Goal: Information Seeking & Learning: Understand process/instructions

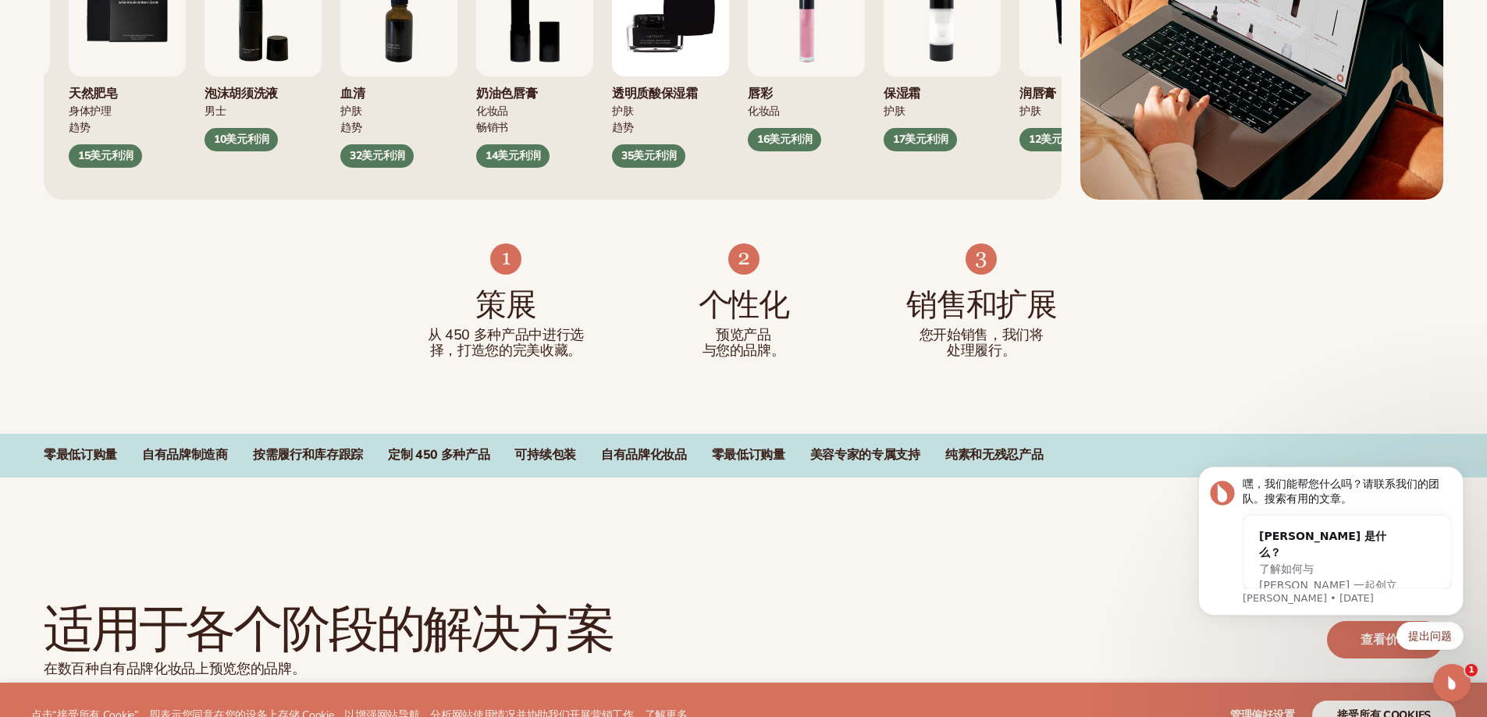
scroll to position [859, 0]
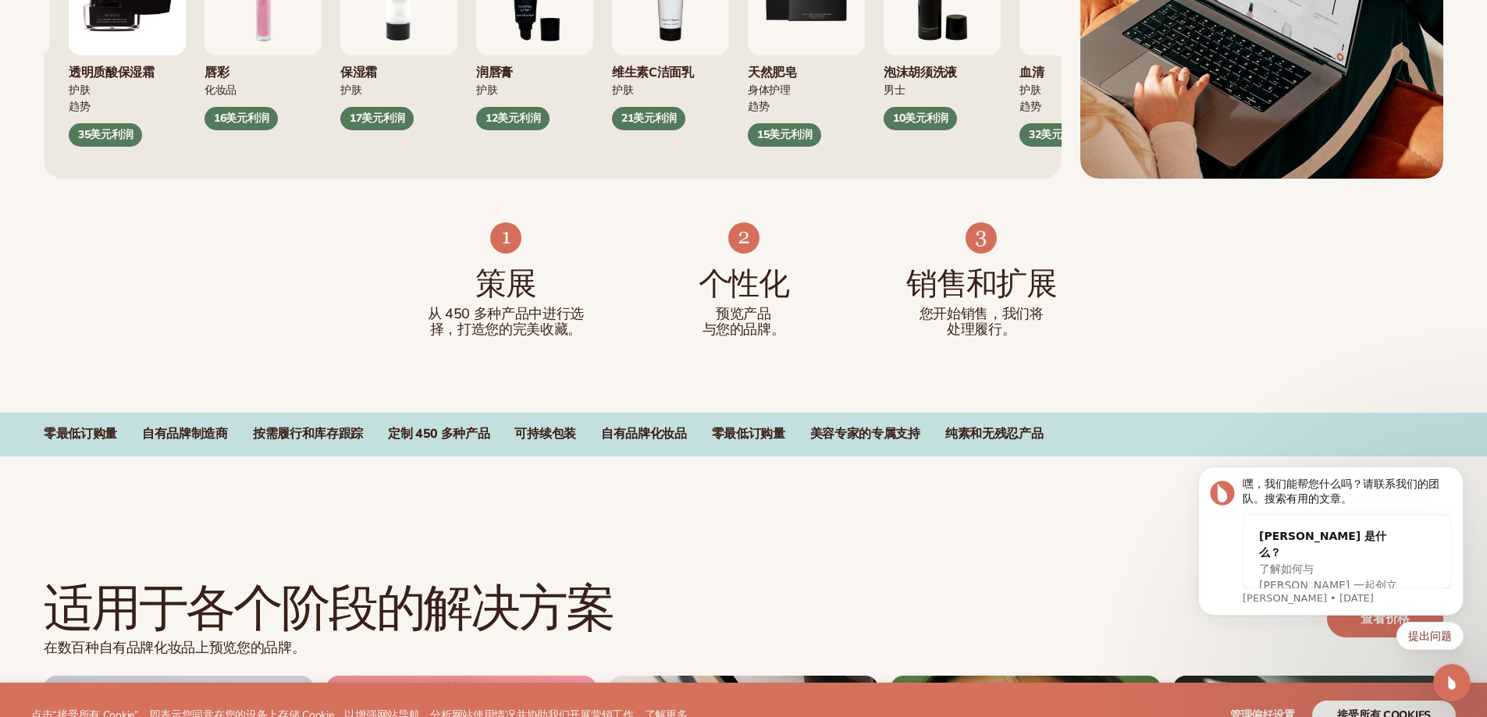
drag, startPoint x: 1235, startPoint y: 248, endPoint x: 1117, endPoint y: 142, distance: 159.2
click at [1182, 293] on div "策展 从 450 多种产品中进行选择，打造您的完美收藏。 个性化 预览产品 与您的品牌。 销售和扩展 您开始销售，我们将 处理履行。" at bounding box center [743, 296] width 1487 height 234
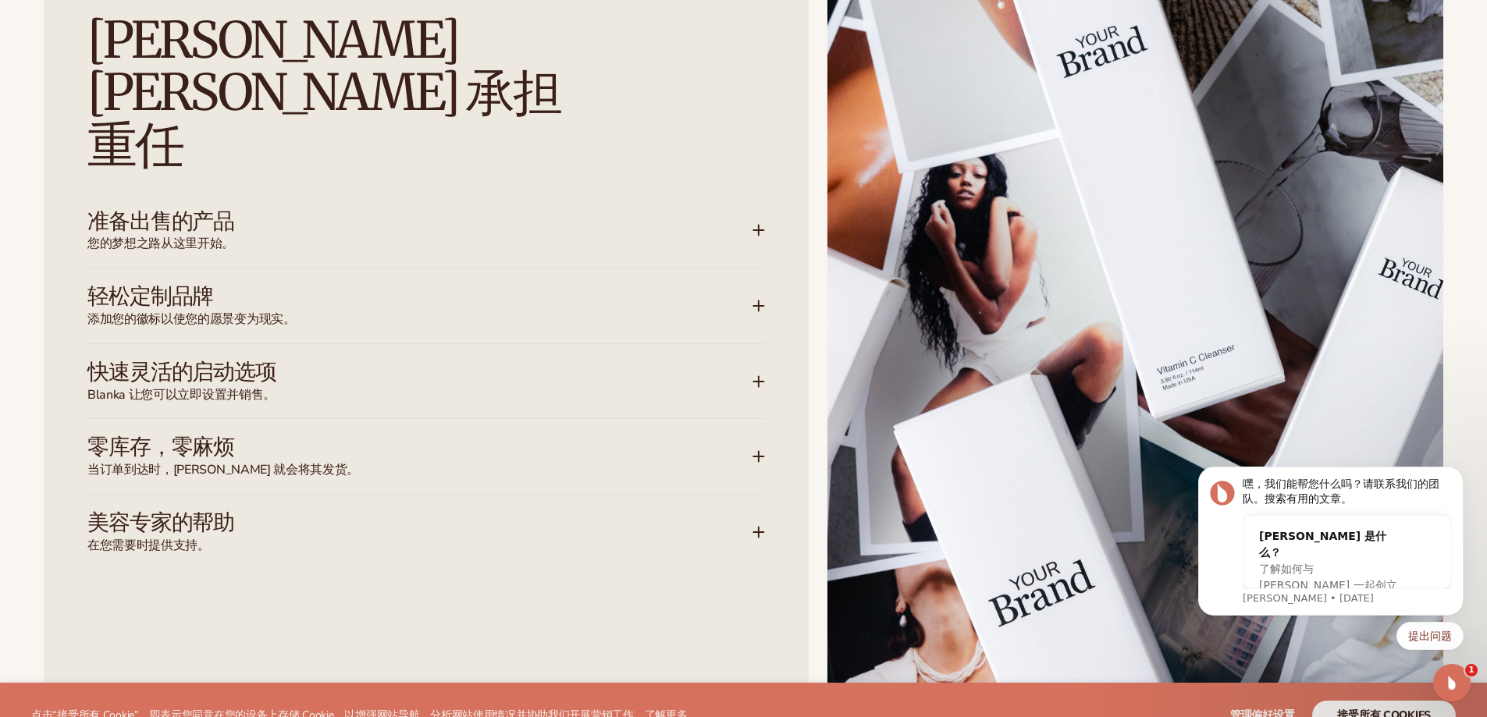
scroll to position [2448, 0]
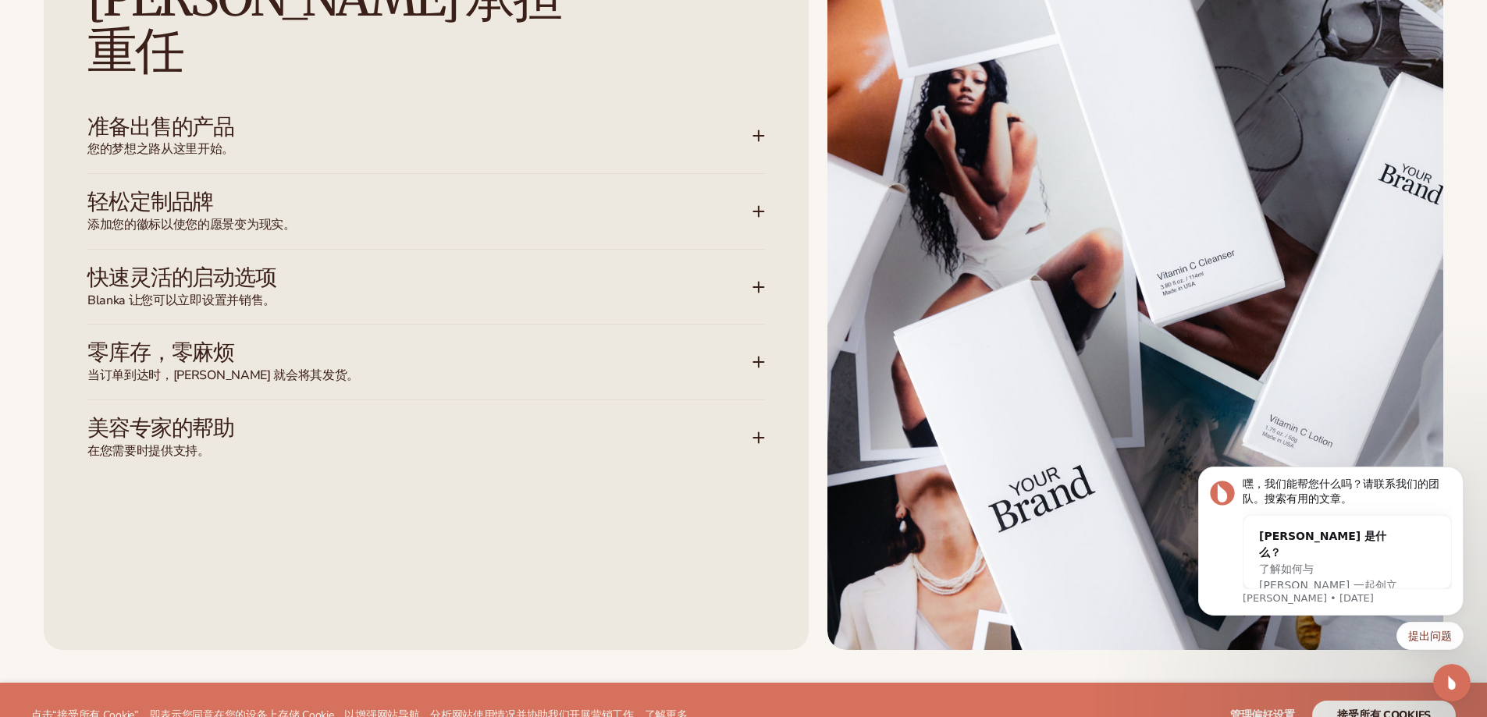
click at [732, 333] on div "零库存，零麻烦 当订单到达时，[PERSON_NAME] 就会将其发货。" at bounding box center [425, 362] width 677 height 75
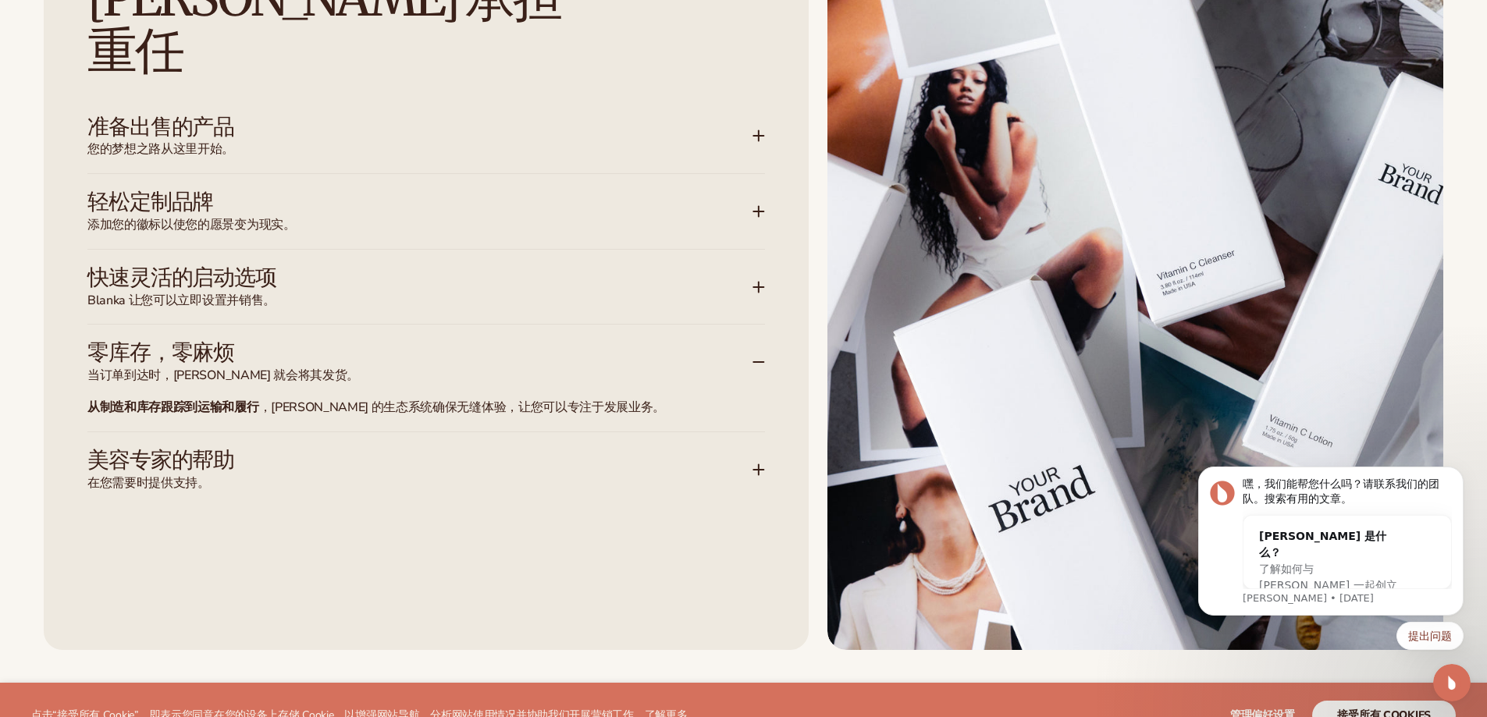
click at [733, 368] on span "当订单到达时，[PERSON_NAME] 就会将其发货。" at bounding box center [419, 376] width 665 height 16
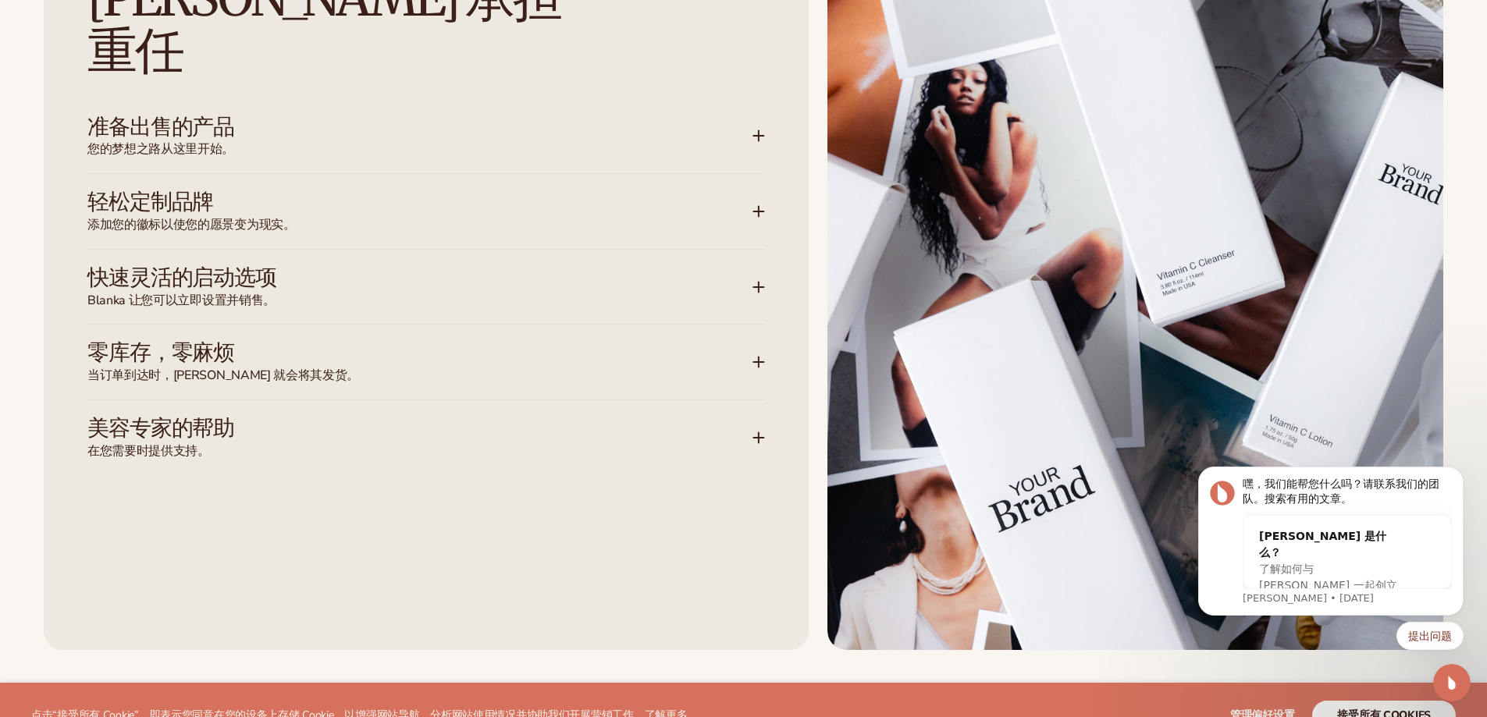
click at [1130, 670] on div "[PERSON_NAME][PERSON_NAME] 承担 重任 准备出售的产品 您的梦想之路从这里开始。 超过 450 种高品质自有品牌化妆品， 涵盖护肤、…" at bounding box center [743, 262] width 1487 height 899
click at [633, 430] on div "[PERSON_NAME][PERSON_NAME] 承担 重任 准备出售的产品 您的梦想之路从这里开始。 超过 450 种高品质自有品牌化妆品， 涵盖护肤、…" at bounding box center [426, 263] width 765 height 774
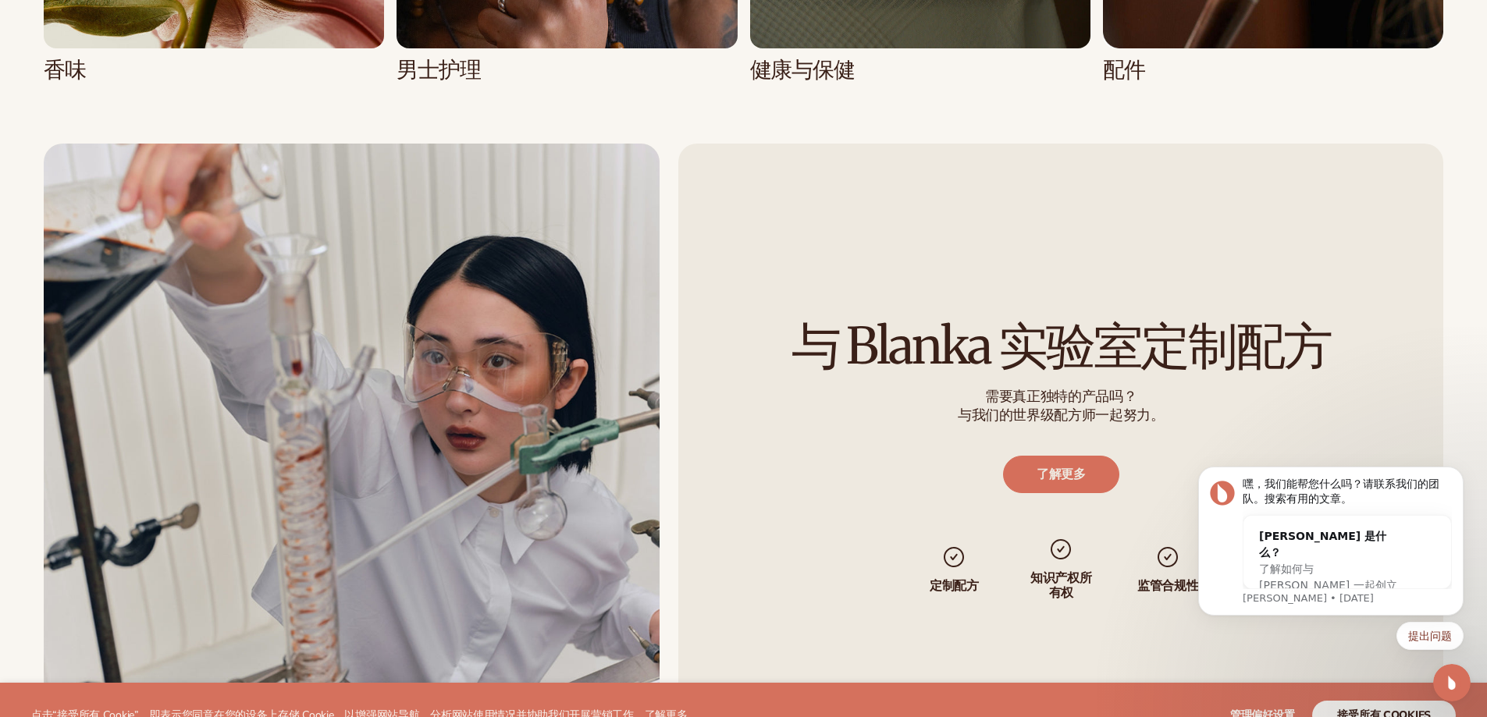
scroll to position [4477, 0]
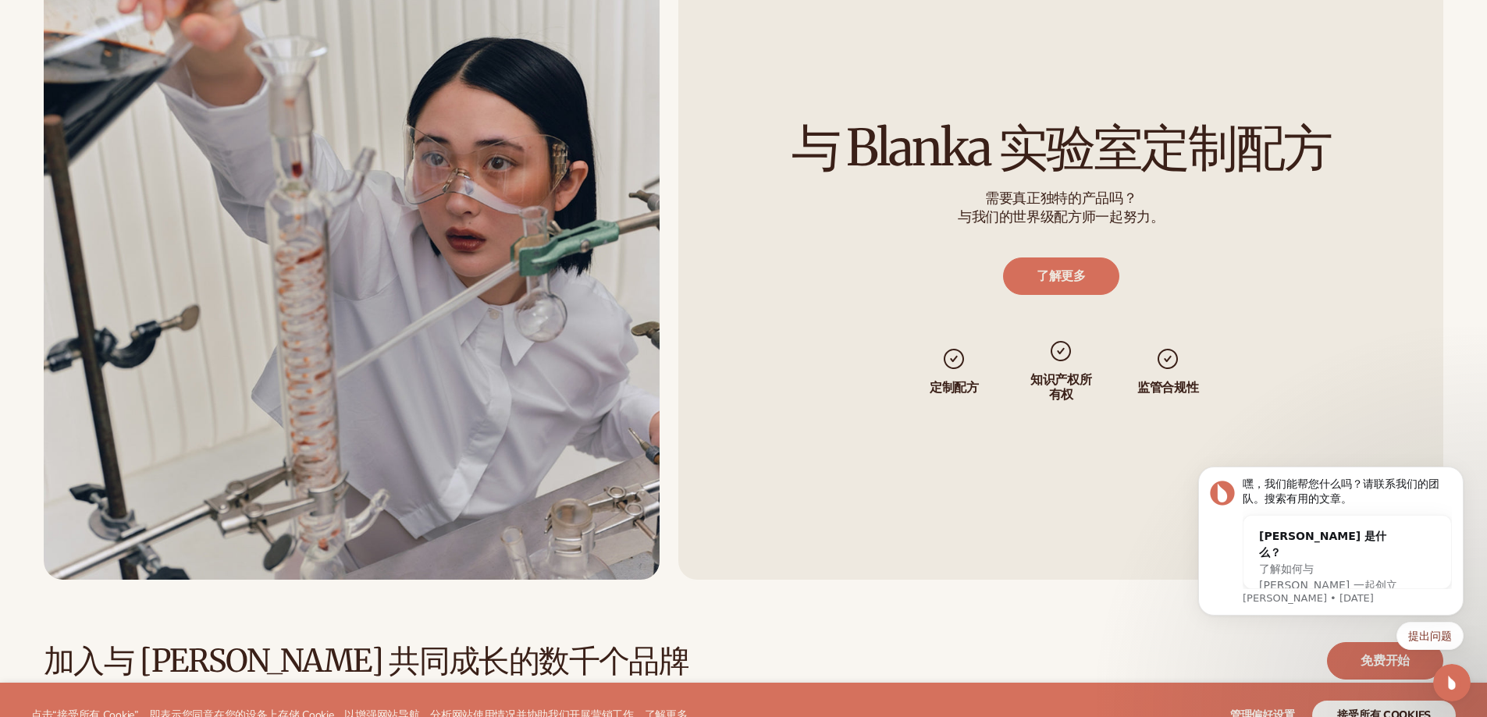
click at [883, 559] on div "与 Blanka 实验室定制配方 需要真正独特的产品吗？ 与我们的世界级配方师一起努力。 了解更多 定制配方 知识产权所有权 监管合规性" at bounding box center [1061, 262] width 766 height 635
click at [1461, 475] on icon "解除通知" at bounding box center [1459, 471] width 9 height 9
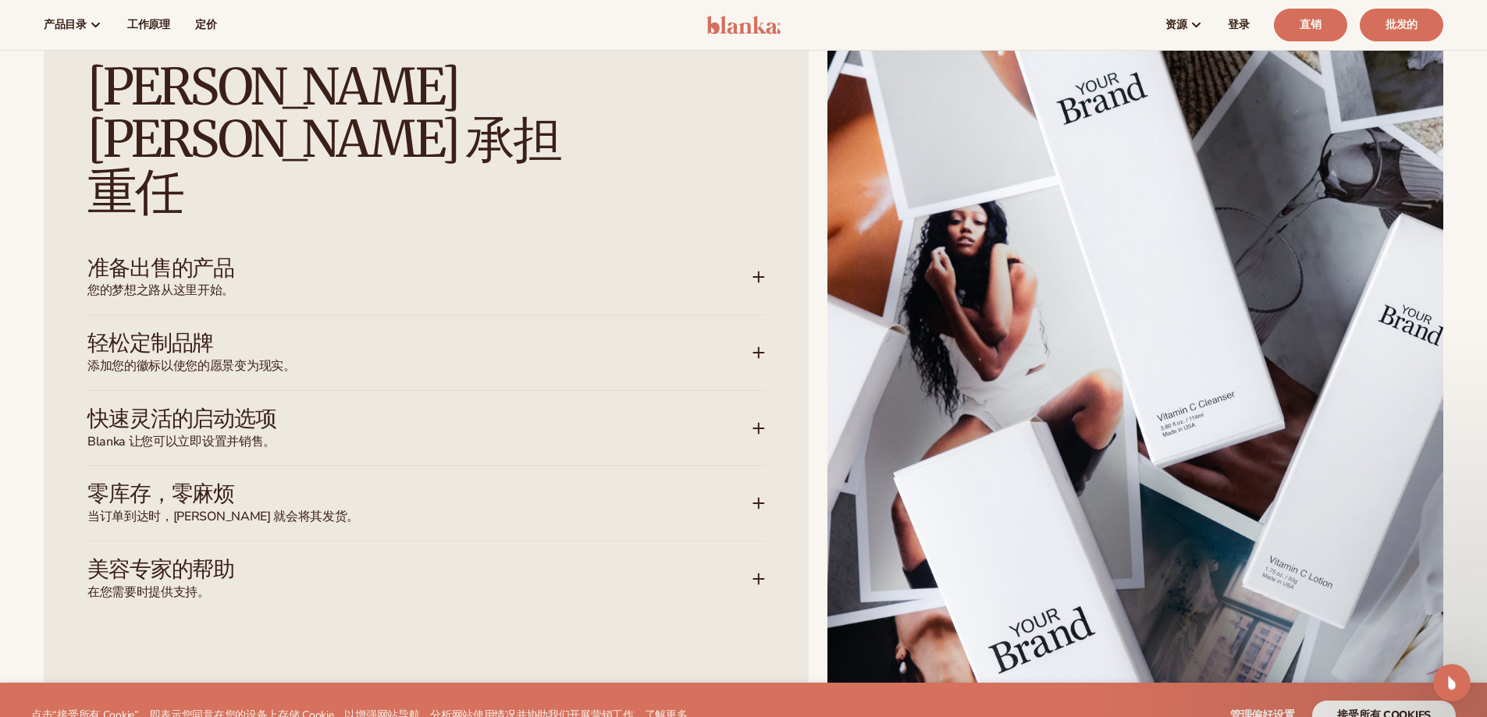
scroll to position [2291, 0]
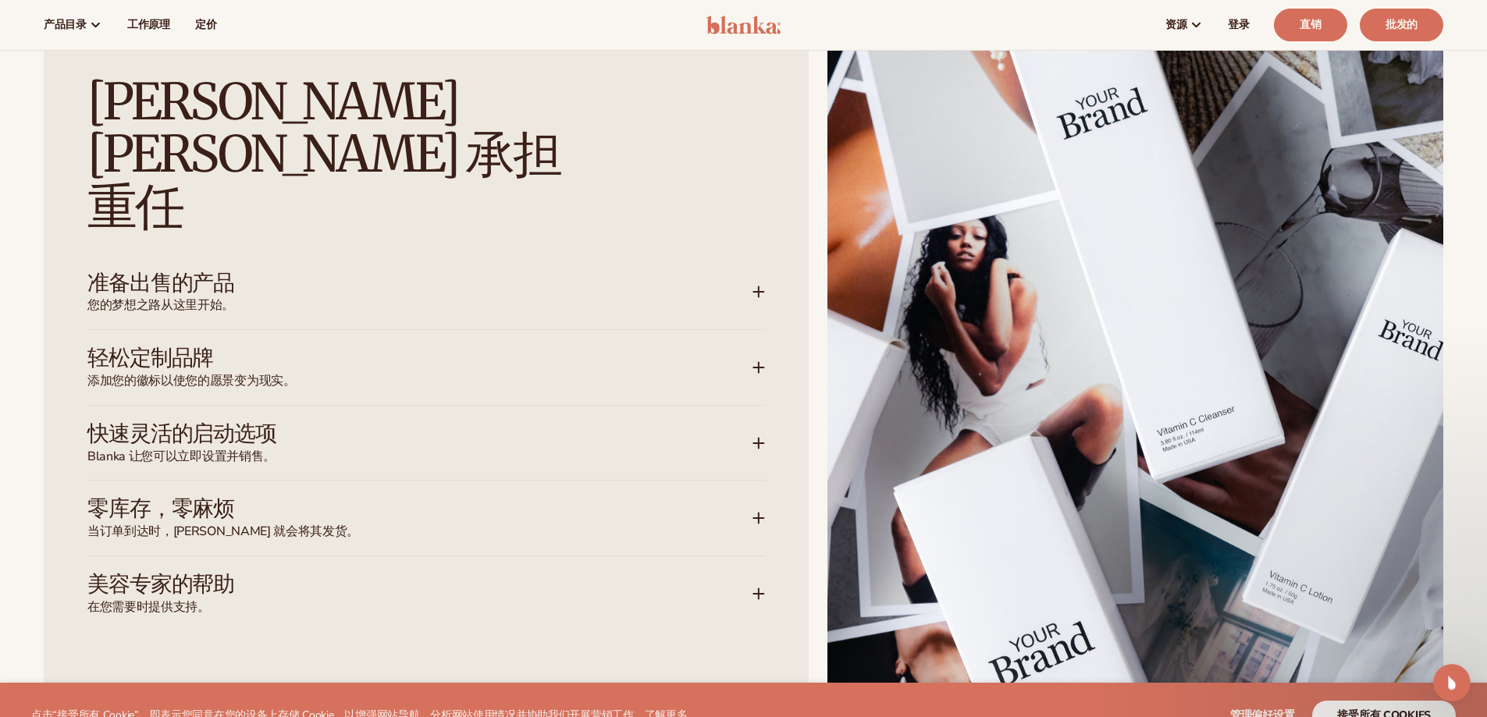
click at [605, 572] on h3 "美容专家的帮助" at bounding box center [396, 584] width 618 height 24
click at [648, 524] on span "当订单到达时，[PERSON_NAME] 就会将其发货。" at bounding box center [419, 532] width 665 height 16
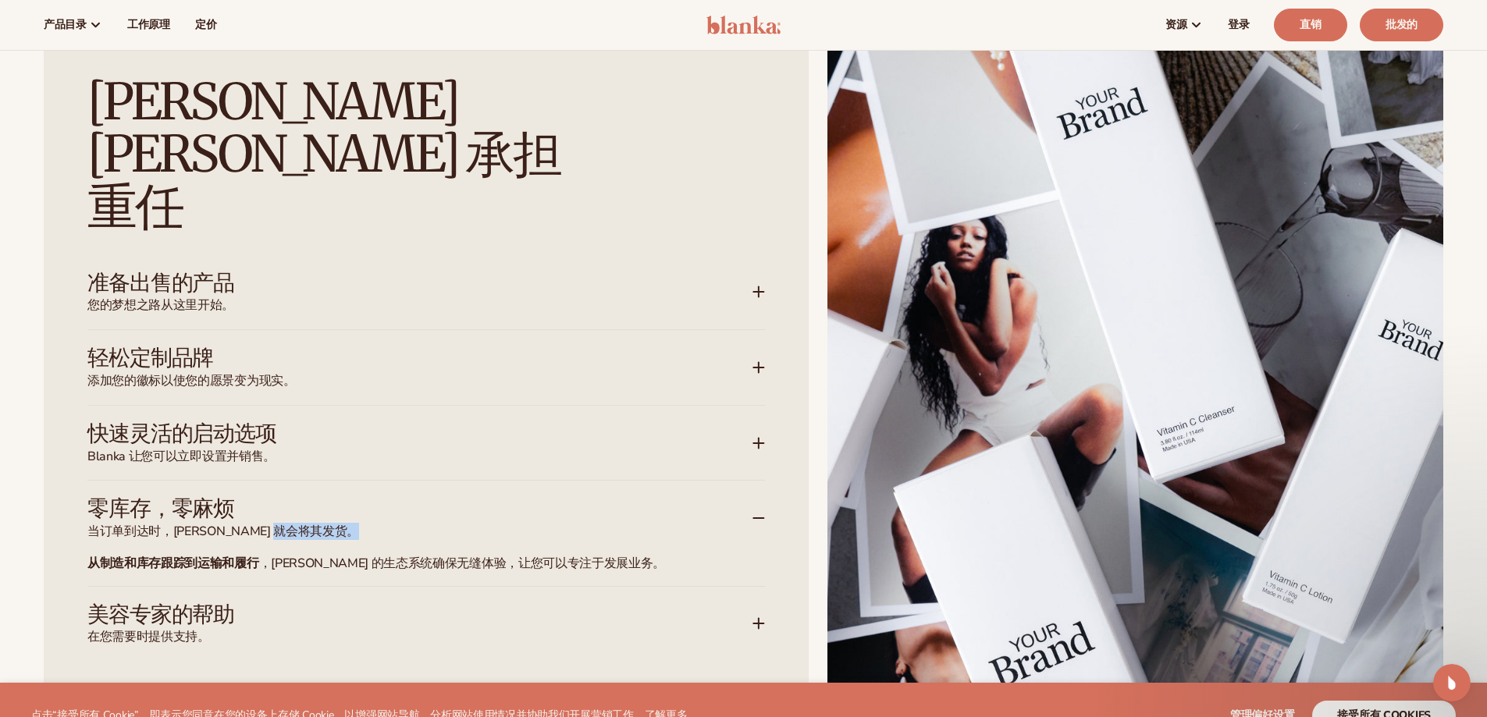
click at [648, 524] on span "当订单到达时，[PERSON_NAME] 就会将其发货。" at bounding box center [419, 532] width 665 height 16
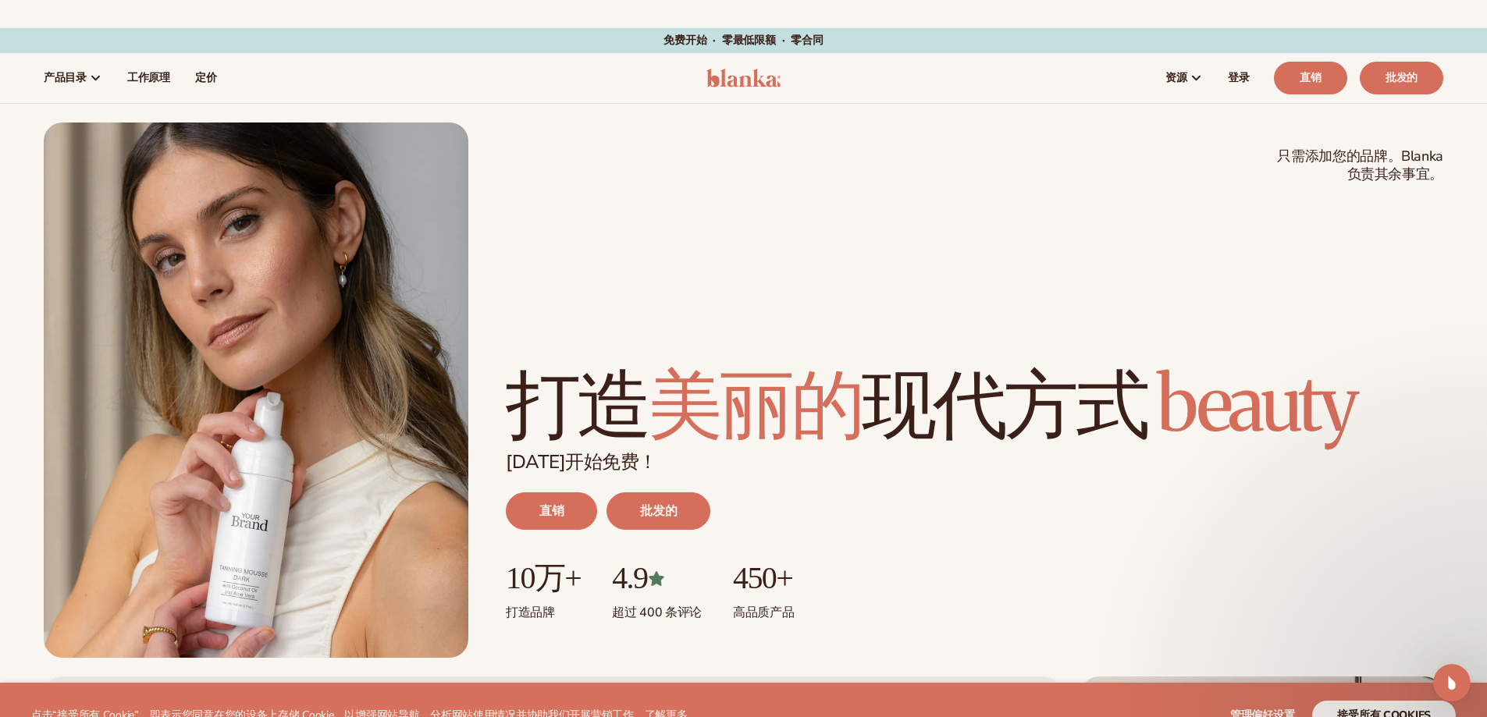
scroll to position [0, 0]
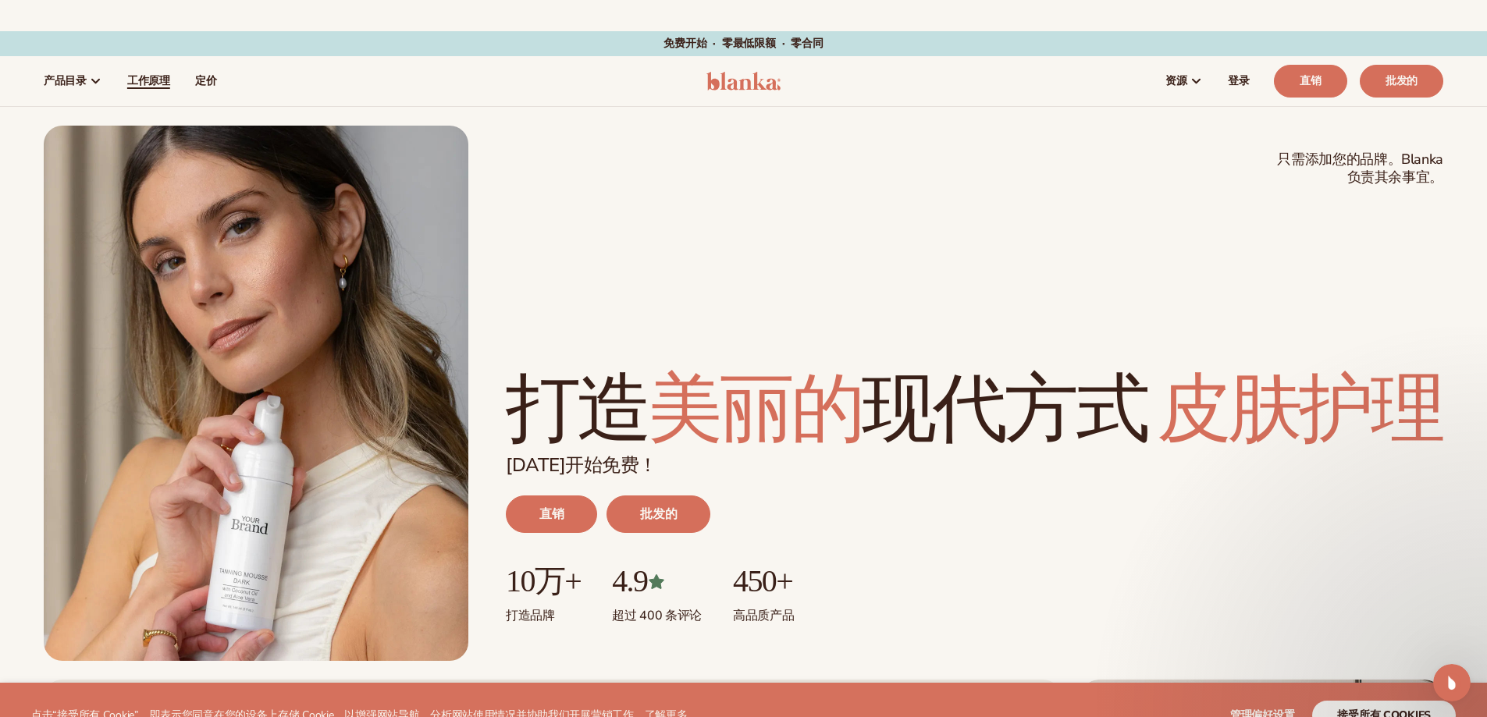
click at [155, 73] on link "工作原理" at bounding box center [149, 81] width 68 height 50
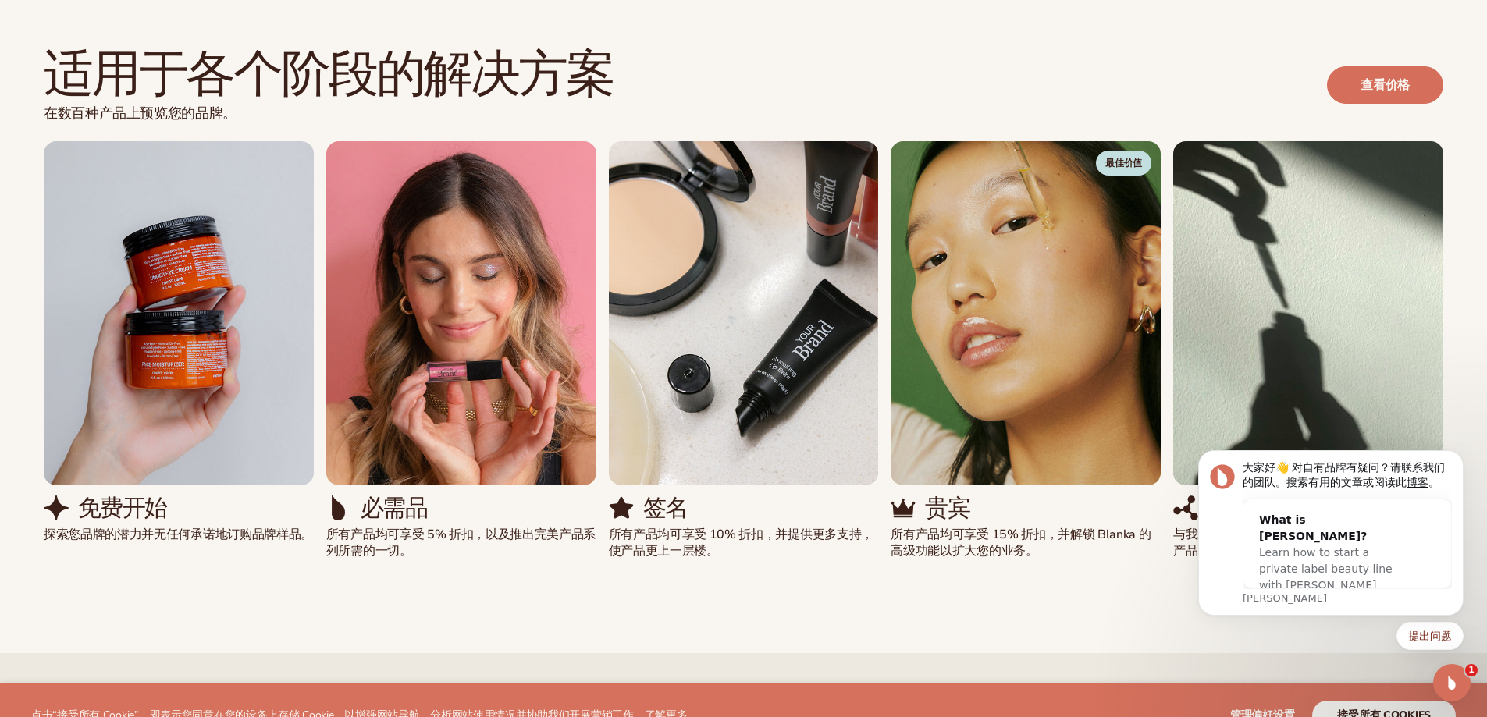
scroll to position [1171, 0]
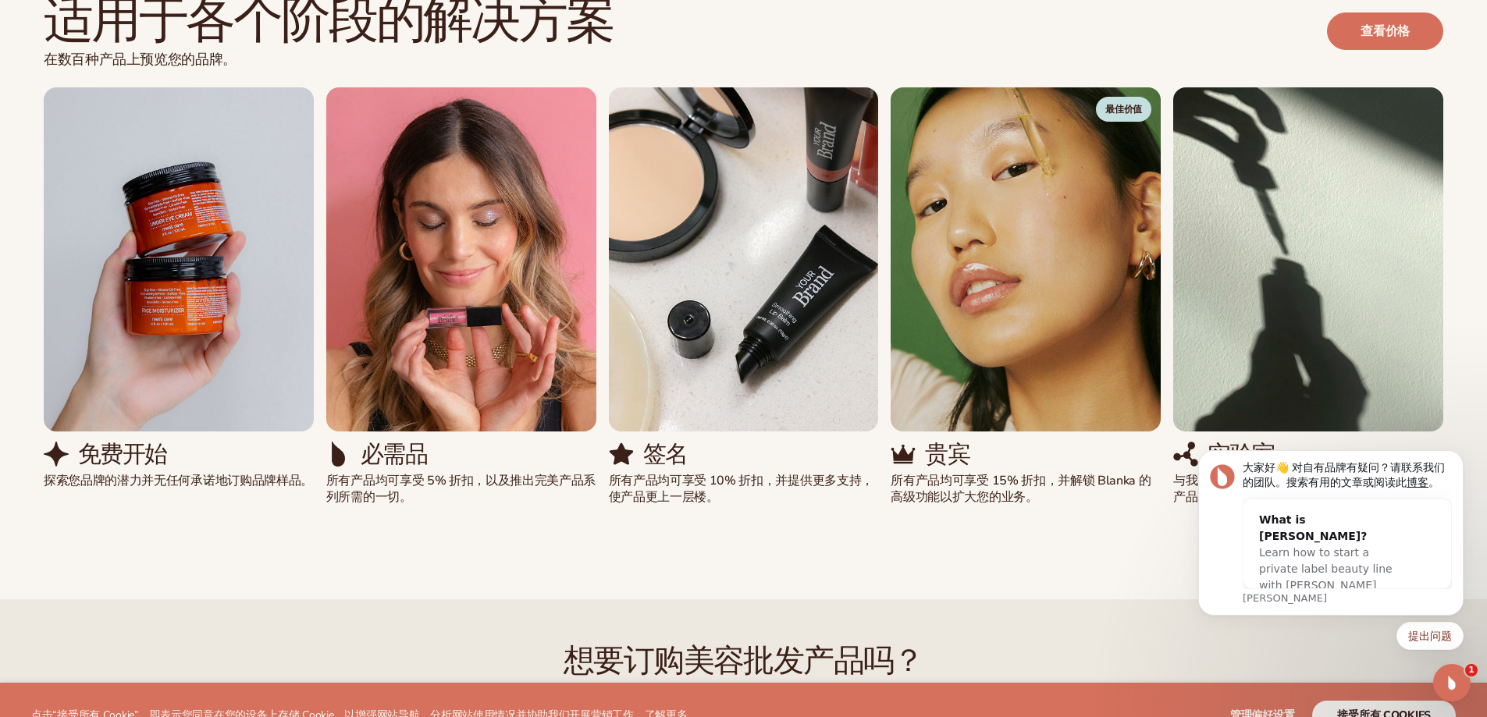
click at [1004, 556] on div "适用于各个阶段的解决方案 在数百种产品上预览您的品牌。 查看价格 免费开始 探索您品牌的潜力并无任何承诺地订购品牌样品。 签名" at bounding box center [743, 250] width 1487 height 638
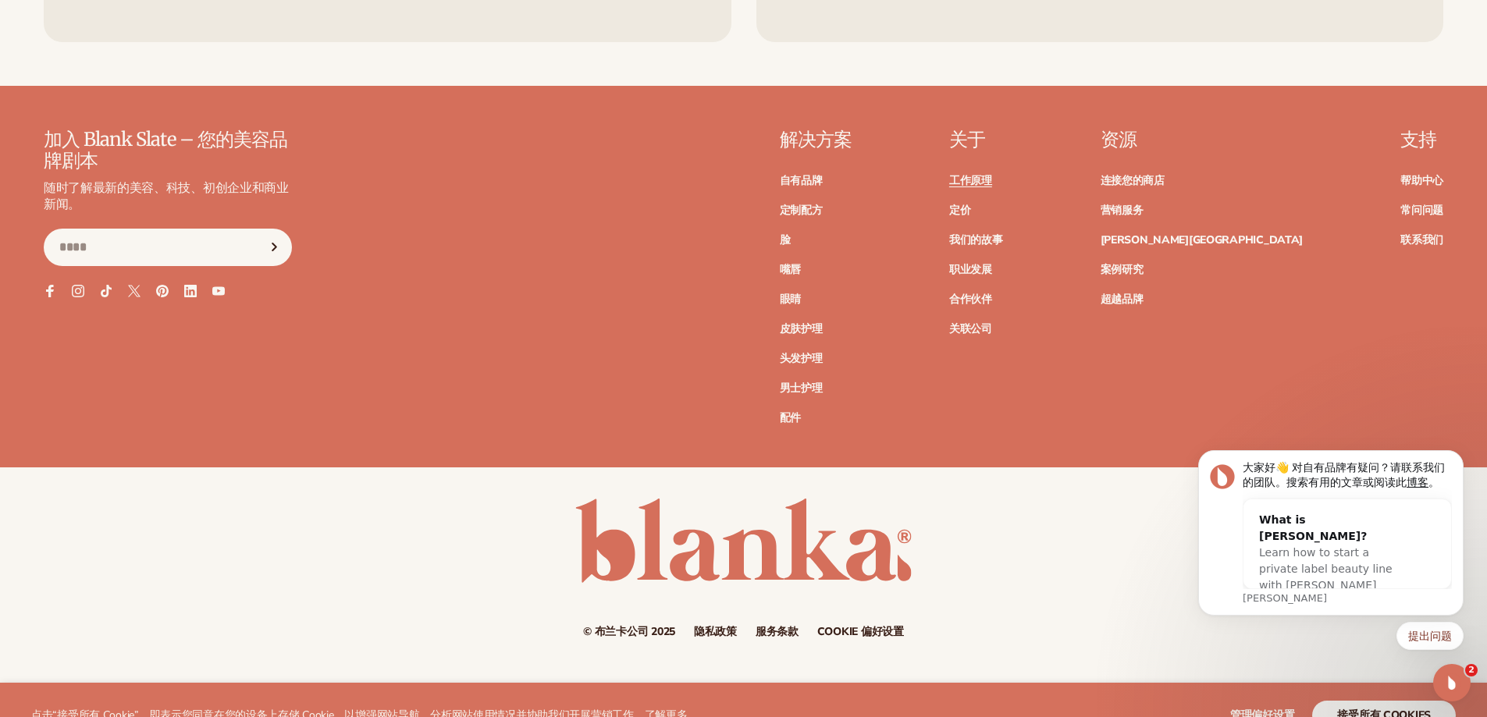
scroll to position [4338, 0]
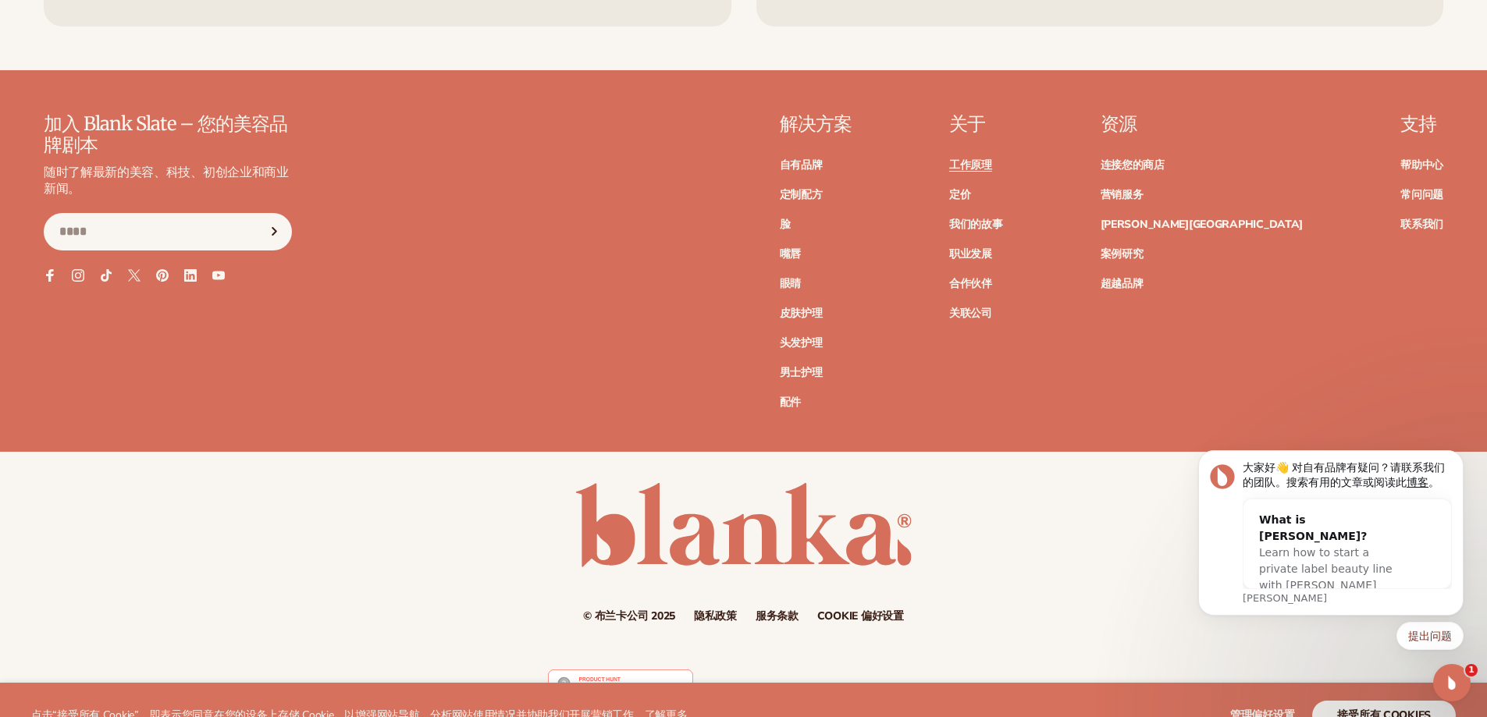
click at [1307, 629] on div "提出问题" at bounding box center [1330, 636] width 265 height 28
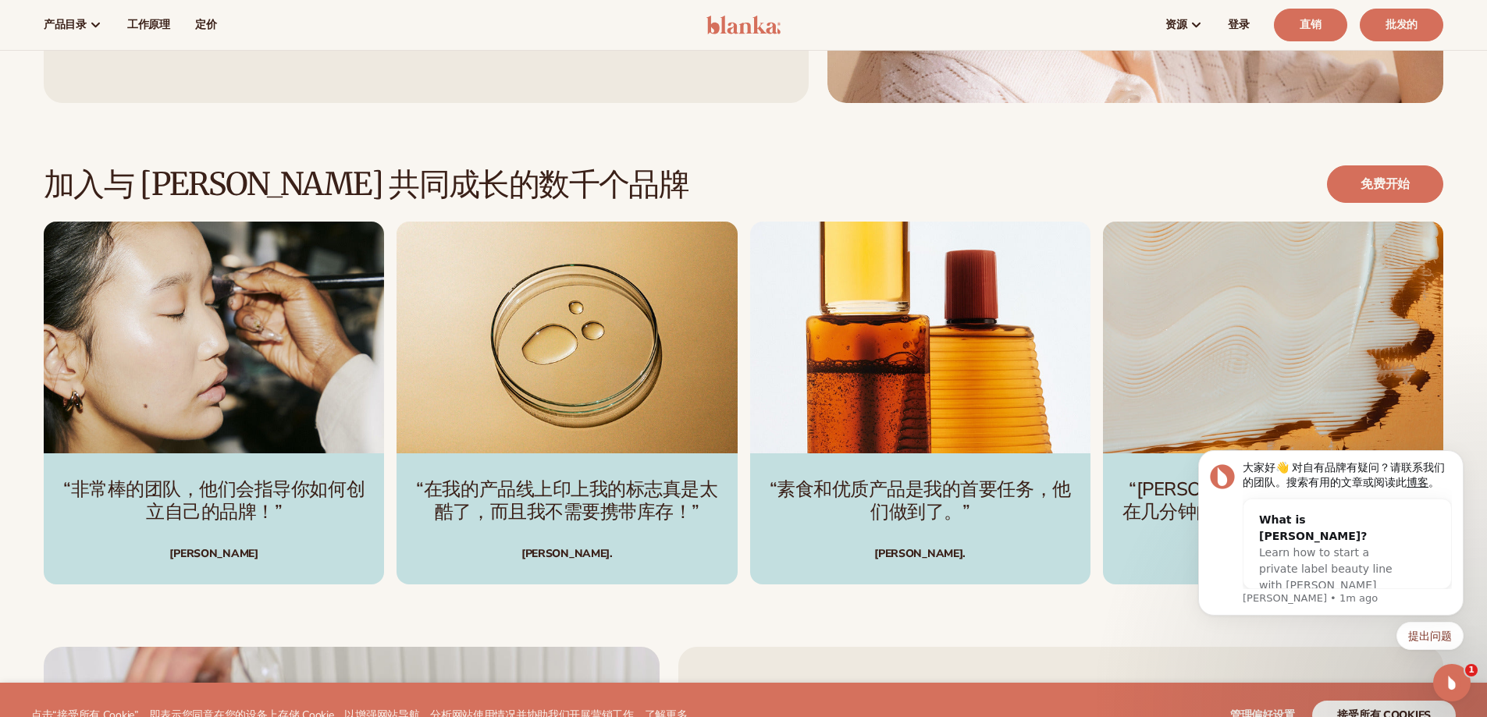
scroll to position [2543, 0]
